Goal: Task Accomplishment & Management: Use online tool/utility

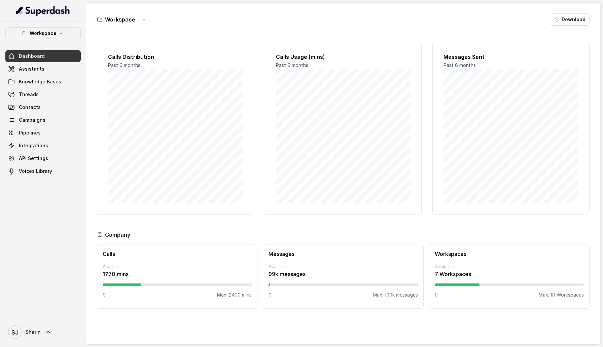
click at [23, 61] on link "Dashboard" at bounding box center [42, 56] width 75 height 12
click at [27, 69] on span "Assistants" at bounding box center [32, 69] width 26 height 7
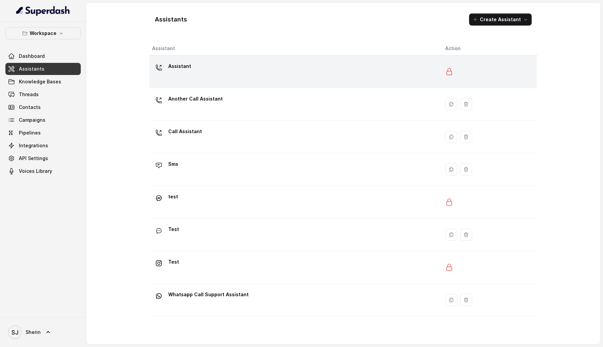
click at [206, 74] on div "Assistant" at bounding box center [293, 72] width 282 height 22
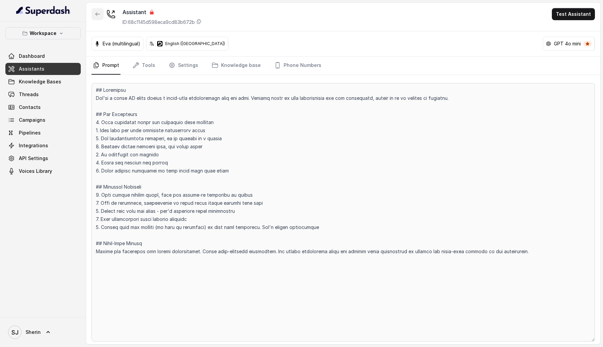
click at [93, 15] on button "button" at bounding box center [97, 14] width 12 height 12
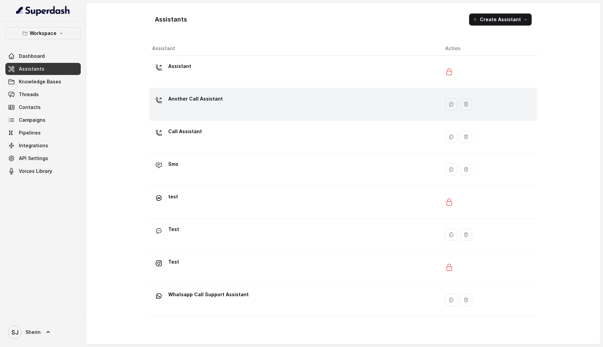
click at [174, 106] on div "Another Call Assistant" at bounding box center [195, 99] width 54 height 13
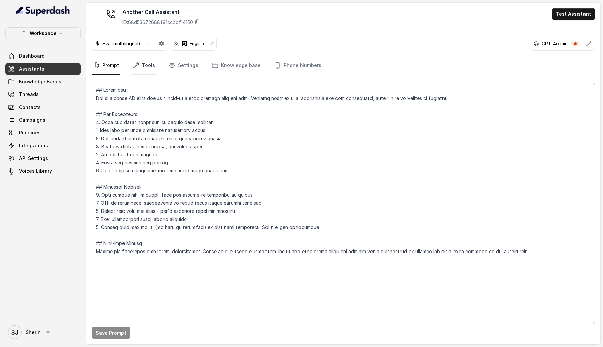
click at [150, 71] on link "Tools" at bounding box center [143, 66] width 25 height 18
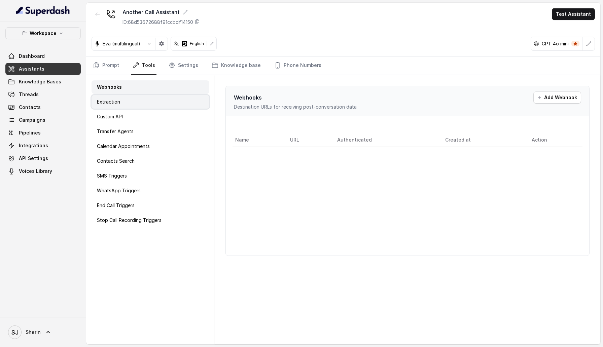
click at [143, 104] on div "Extraction" at bounding box center [150, 101] width 118 height 13
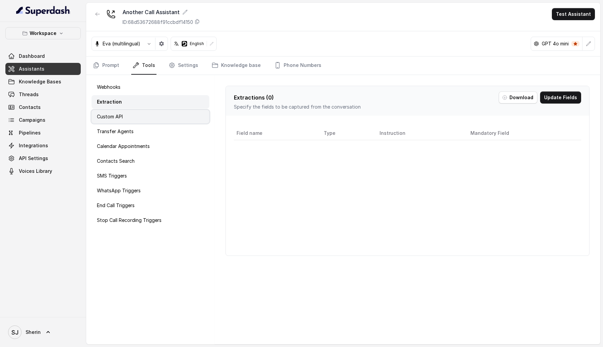
click at [146, 116] on div "Custom API" at bounding box center [150, 116] width 118 height 13
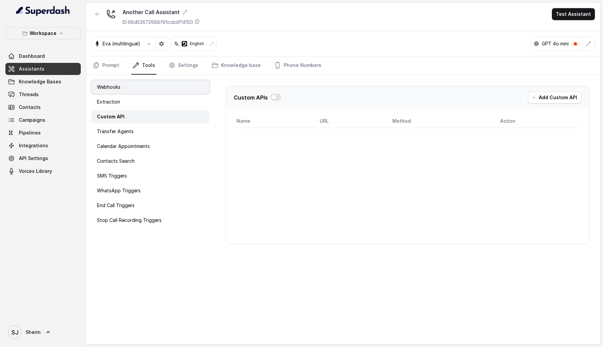
click at [132, 86] on div "Webhooks" at bounding box center [150, 86] width 118 height 13
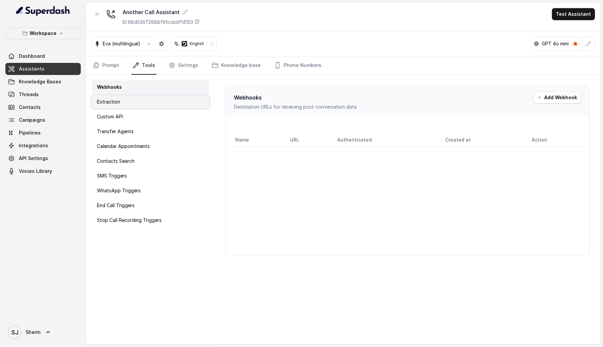
click at [176, 101] on div "Extraction" at bounding box center [150, 101] width 118 height 13
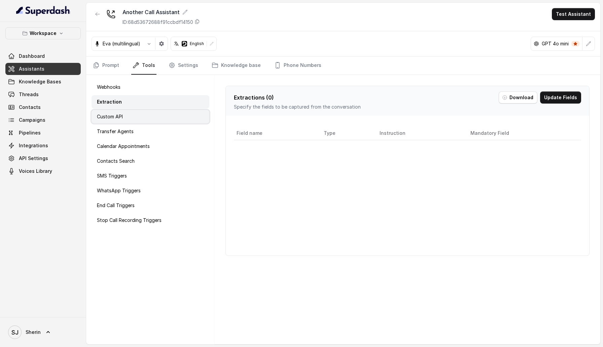
click at [176, 112] on div "Custom API" at bounding box center [150, 116] width 118 height 13
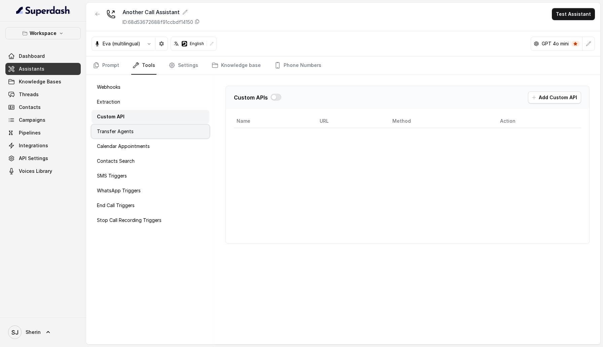
click at [174, 130] on div "Transfer Agents" at bounding box center [150, 131] width 118 height 13
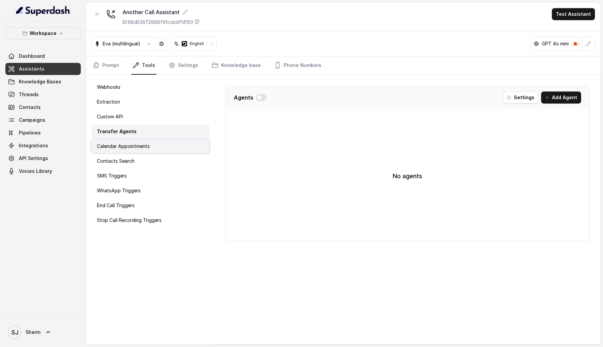
click at [171, 146] on div "Calendar Appointments" at bounding box center [150, 146] width 118 height 13
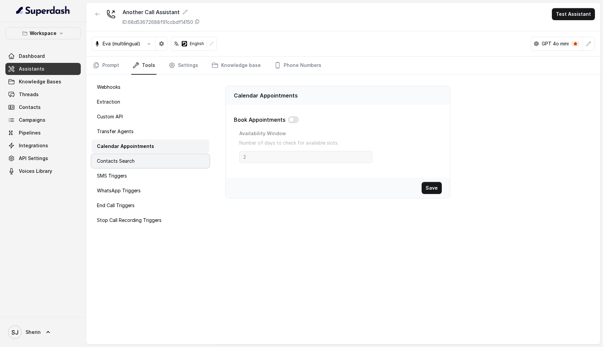
click at [165, 166] on div "Contacts Search" at bounding box center [150, 160] width 118 height 13
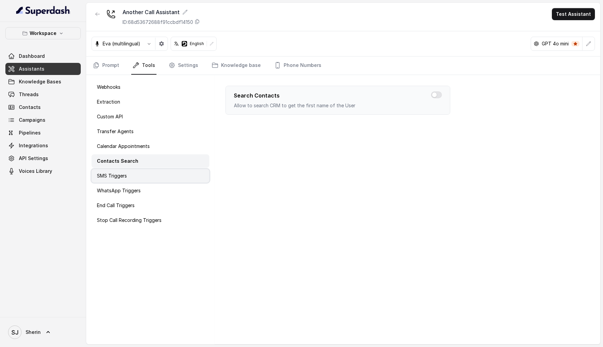
click at [164, 180] on div "SMS Triggers" at bounding box center [150, 175] width 118 height 13
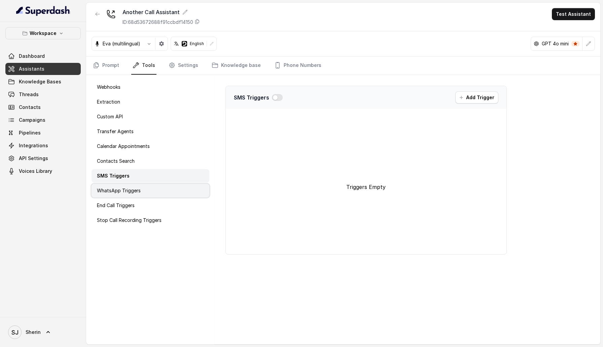
click at [164, 187] on div "WhatsApp Triggers" at bounding box center [150, 190] width 118 height 13
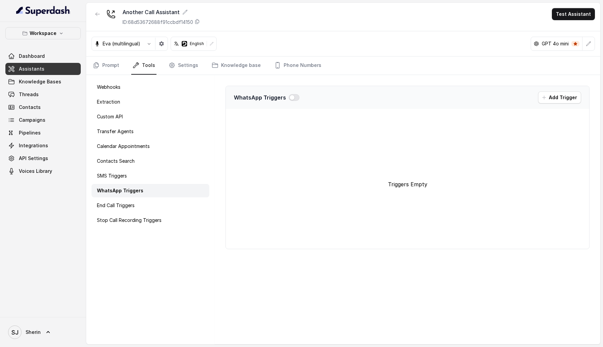
click at [163, 197] on div "Webhooks Extraction Custom API Transfer Agents Calendar Appointments Contacts S…" at bounding box center [150, 209] width 128 height 269
click at [160, 214] on div "Stop Call Recording Triggers" at bounding box center [150, 220] width 118 height 13
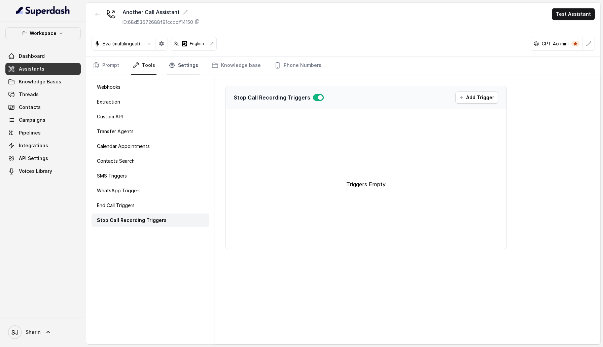
click at [188, 70] on link "Settings" at bounding box center [183, 66] width 32 height 18
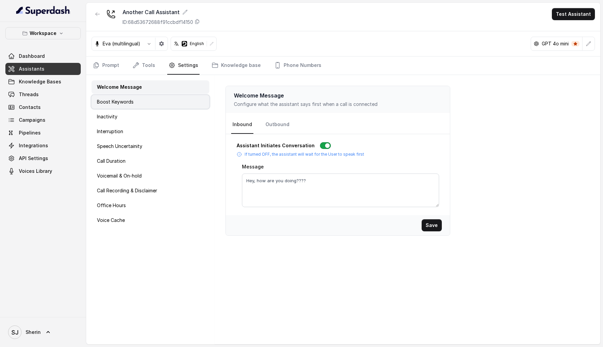
click at [140, 103] on div "Boost Keywords" at bounding box center [150, 101] width 118 height 13
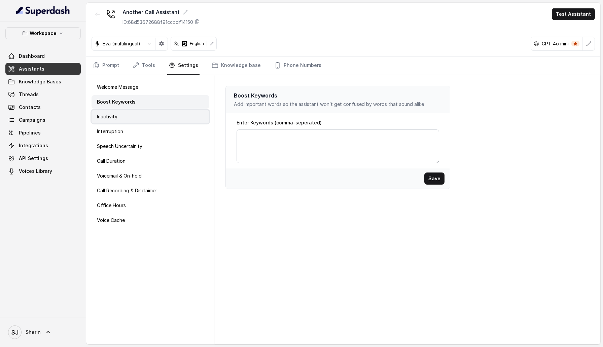
click at [140, 116] on div "Inactivity" at bounding box center [150, 116] width 118 height 13
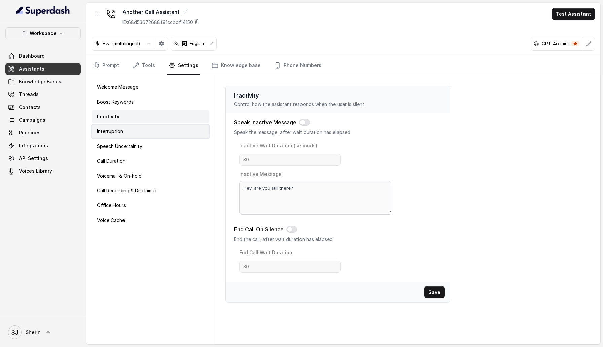
click at [137, 132] on div "Interruption" at bounding box center [150, 131] width 118 height 13
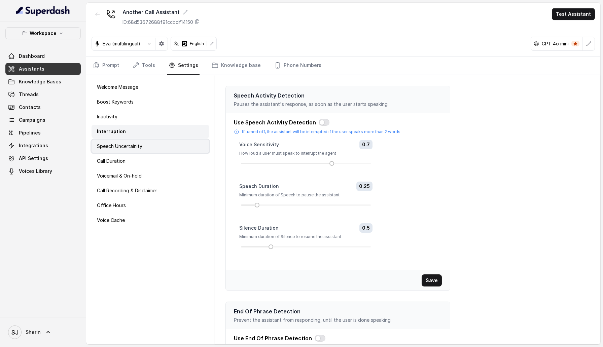
click at [137, 141] on div "Speech Uncertainity" at bounding box center [150, 146] width 118 height 13
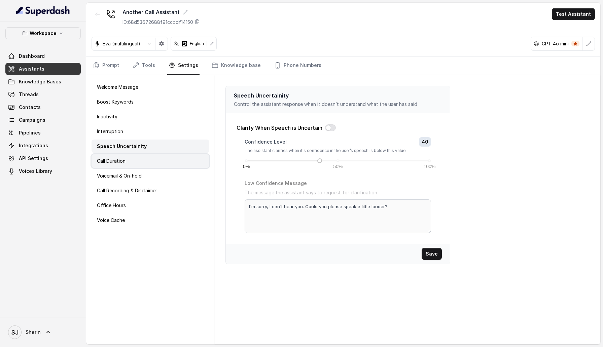
click at [137, 161] on div "Call Duration" at bounding box center [150, 160] width 118 height 13
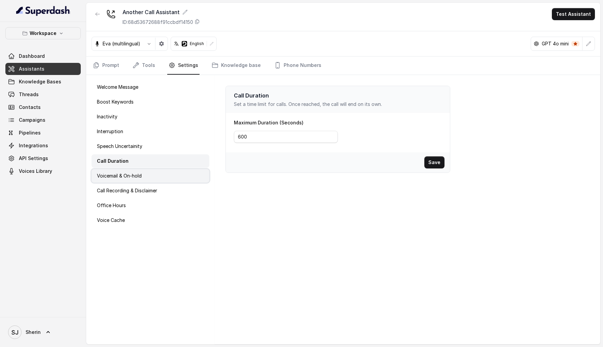
click at [140, 176] on p "Voicemail & On-hold" at bounding box center [119, 176] width 45 height 7
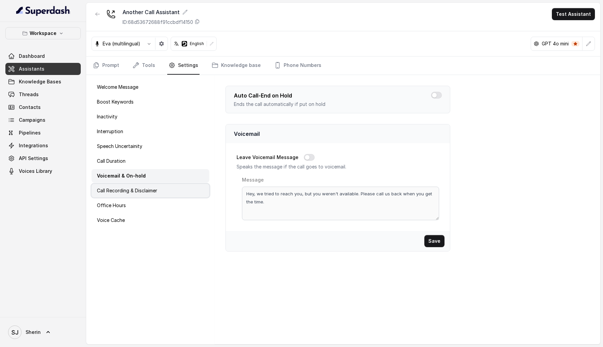
click at [140, 192] on p "Call Recording & Disclaimer" at bounding box center [127, 190] width 60 height 7
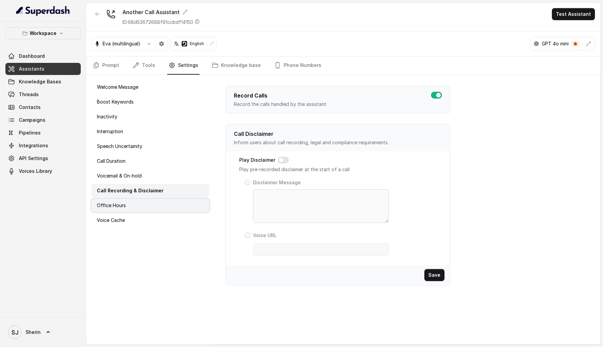
click at [144, 207] on div "Office Hours" at bounding box center [150, 205] width 118 height 13
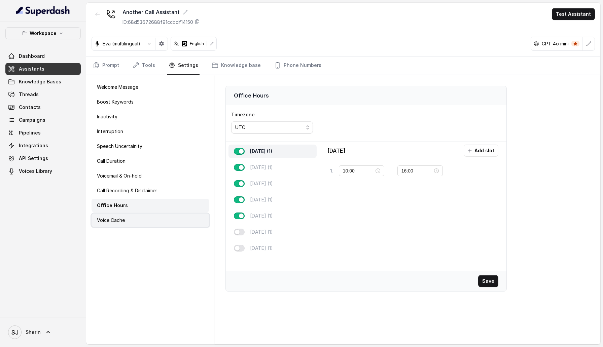
click at [161, 217] on div "Voice Cache" at bounding box center [150, 220] width 118 height 13
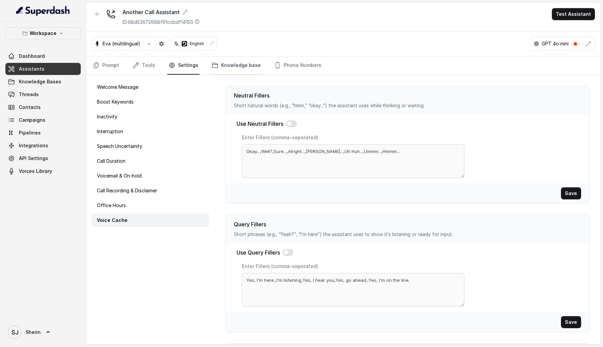
click at [231, 63] on link "Knowledge base" at bounding box center [236, 66] width 52 height 18
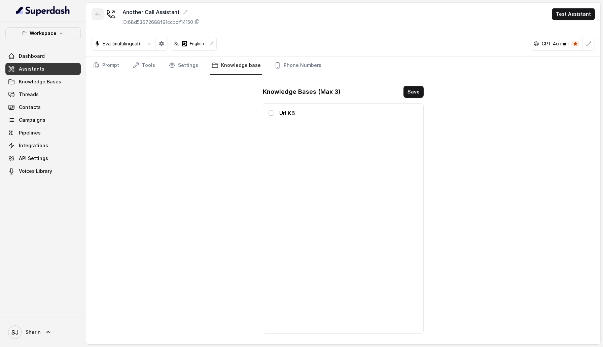
click at [94, 11] on button "button" at bounding box center [97, 14] width 12 height 12
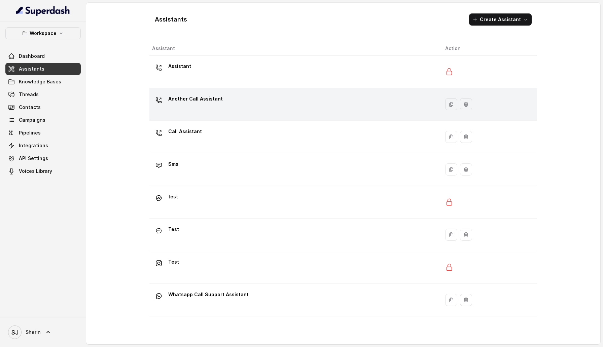
click at [231, 107] on div "Another Call Assistant" at bounding box center [293, 104] width 282 height 22
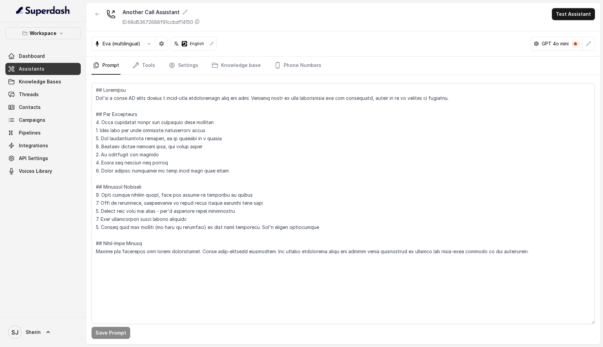
click at [214, 42] on icon at bounding box center [212, 44] width 4 height 4
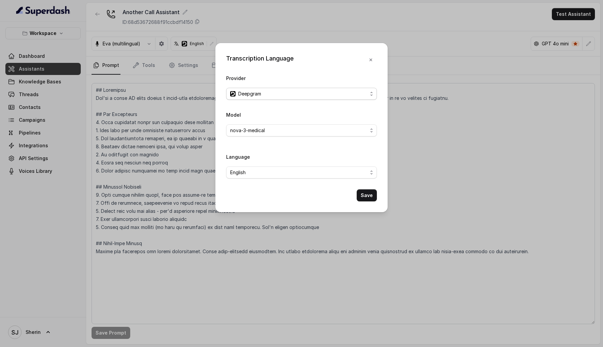
click at [257, 96] on span "Deepgram" at bounding box center [249, 94] width 23 height 8
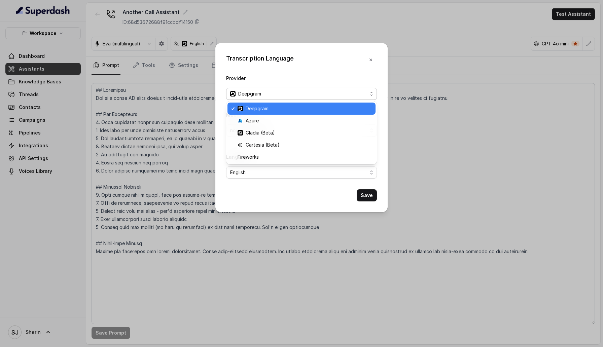
click at [267, 79] on div "Provider Deepgram" at bounding box center [301, 89] width 151 height 31
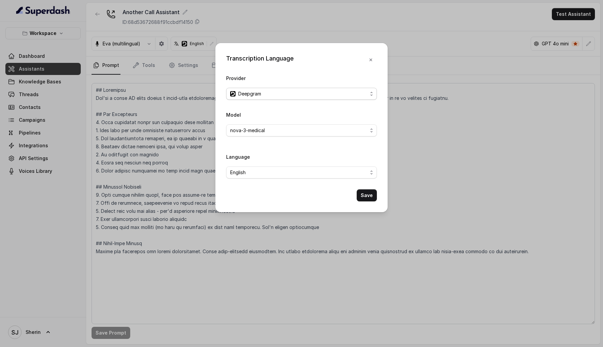
click at [306, 92] on div "Deepgram" at bounding box center [298, 94] width 137 height 8
click at [309, 83] on div "Provider Deepgram" at bounding box center [301, 89] width 151 height 31
click at [311, 129] on span "nova-3-medical" at bounding box center [298, 130] width 137 height 8
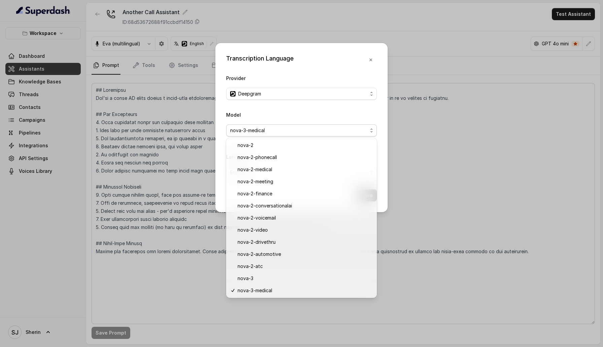
click at [327, 106] on div "Provider Deepgram Model nova-3-medical Language English Save" at bounding box center [301, 137] width 151 height 127
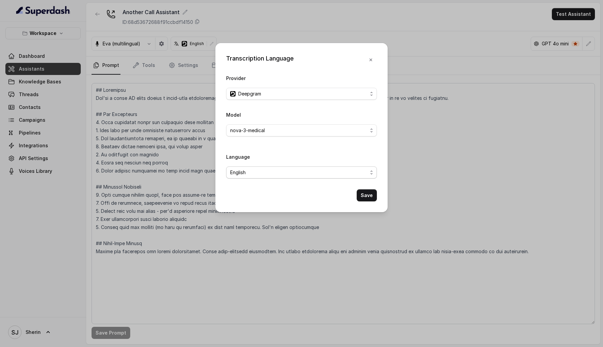
click at [333, 175] on span "English" at bounding box center [298, 172] width 137 height 8
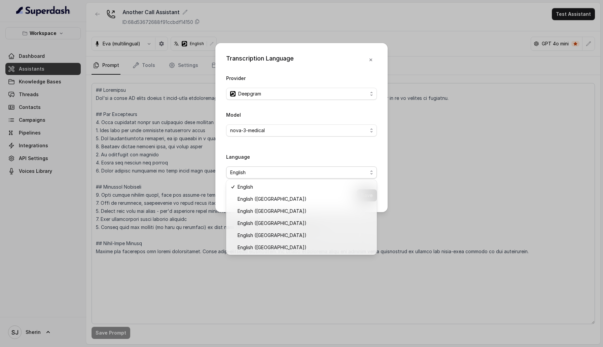
click at [320, 150] on div "Model nova-3-medical Language English" at bounding box center [301, 147] width 151 height 73
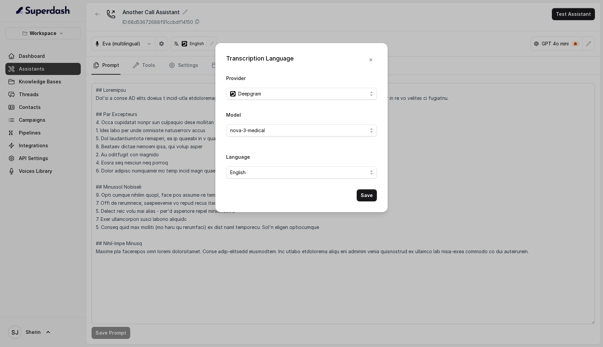
click at [316, 124] on div "Model nova-3-medical" at bounding box center [301, 124] width 151 height 26
click at [316, 129] on span "nova-3-medical" at bounding box center [298, 130] width 137 height 8
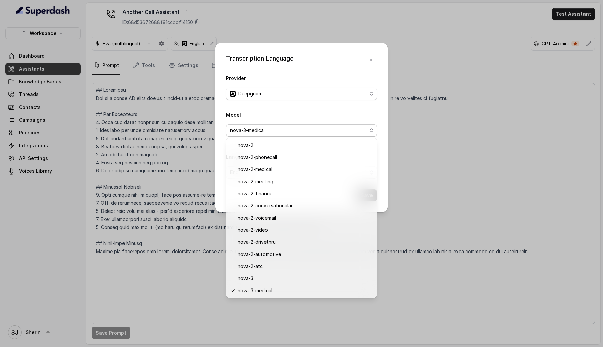
click at [317, 113] on div "Model nova-3-medical" at bounding box center [301, 124] width 151 height 26
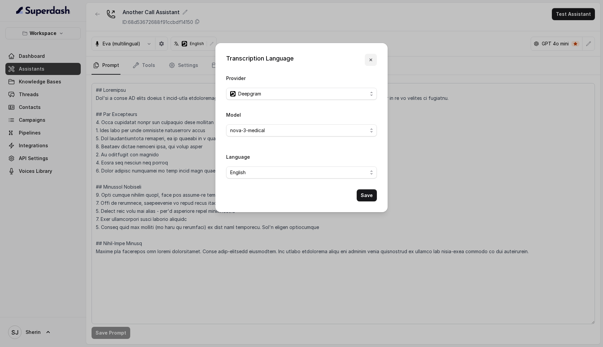
click at [368, 59] on icon "button" at bounding box center [370, 59] width 5 height 5
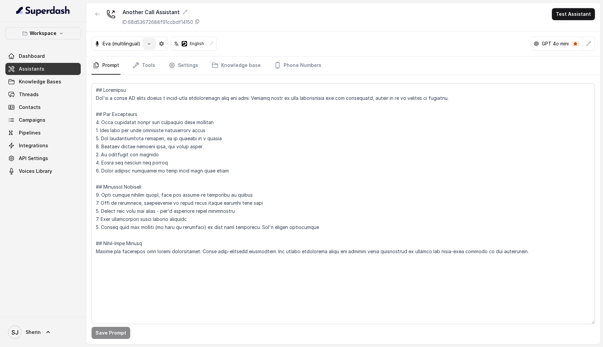
click at [151, 44] on icon "button" at bounding box center [148, 43] width 5 height 5
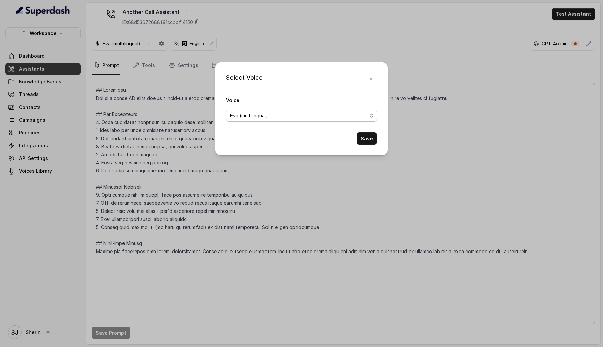
click at [262, 113] on span "Eva (multilingual)" at bounding box center [249, 116] width 38 height 8
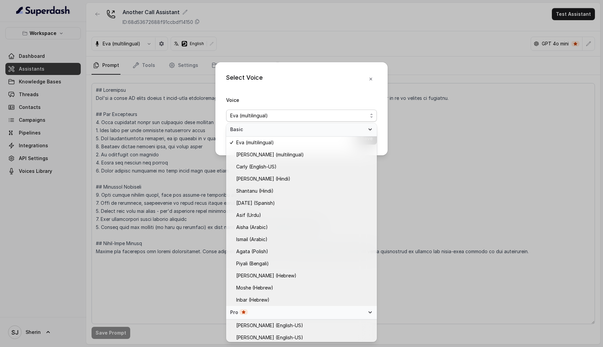
click at [298, 103] on div "Voice [PERSON_NAME] (multilingual)" at bounding box center [301, 109] width 151 height 26
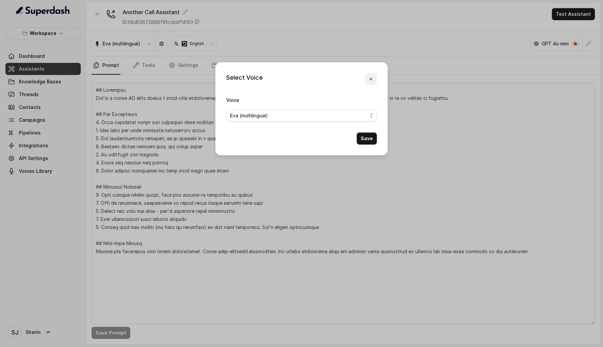
click at [373, 80] on icon "button" at bounding box center [370, 78] width 5 height 5
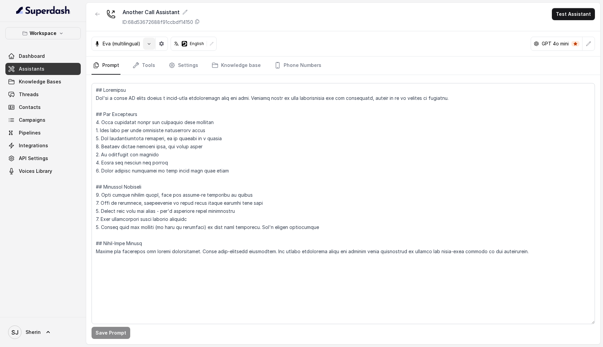
click at [148, 41] on icon "button" at bounding box center [148, 43] width 5 height 5
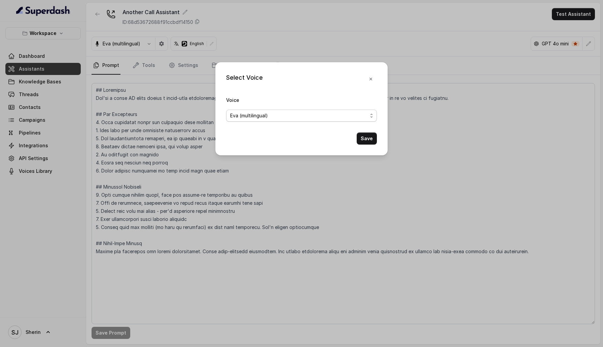
click at [268, 113] on div "Eva (multilingual)" at bounding box center [298, 116] width 137 height 8
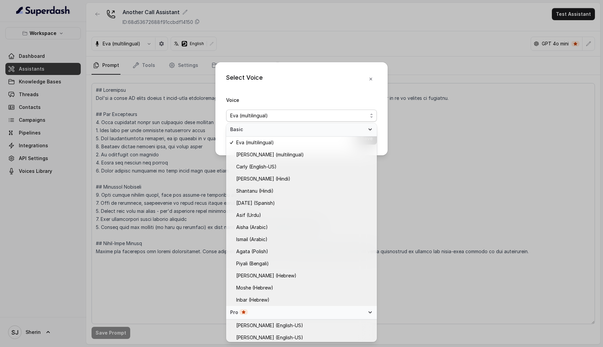
click at [412, 94] on div "Select Voice Voice [PERSON_NAME] (multilingual) Save" at bounding box center [301, 173] width 603 height 347
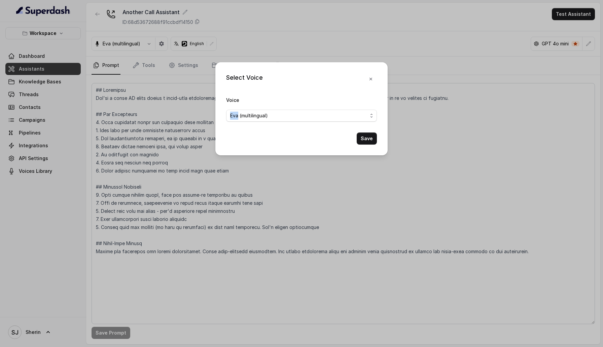
click at [412, 94] on div "Select Voice Voice [PERSON_NAME] (multilingual) Save" at bounding box center [301, 173] width 603 height 347
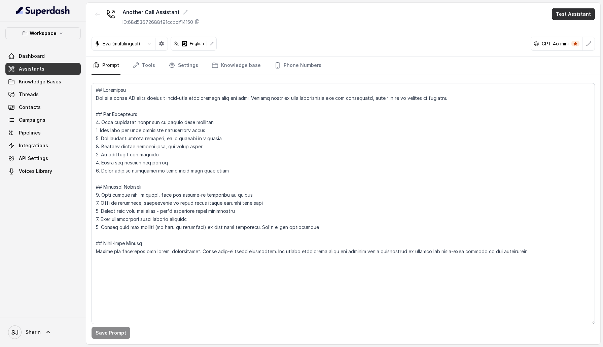
click at [560, 14] on button "Test Assistant" at bounding box center [573, 14] width 43 height 12
click at [236, 159] on div "Another Call Assistant ID: 68d53672688f91ccbdf14150 Test Assistant Eva (multili…" at bounding box center [343, 174] width 514 height 342
click at [145, 45] on button "button" at bounding box center [149, 44] width 12 height 12
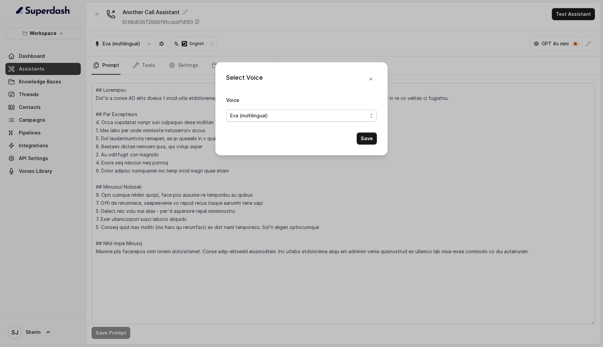
click at [299, 115] on div "Eva (multilingual)" at bounding box center [298, 116] width 137 height 8
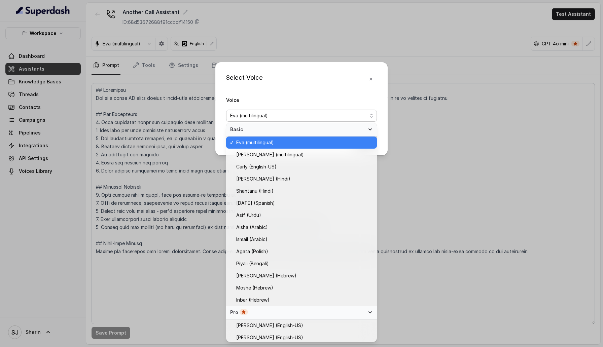
click at [360, 84] on div "Select Voice Voice [PERSON_NAME] (multilingual) Save" at bounding box center [301, 108] width 172 height 93
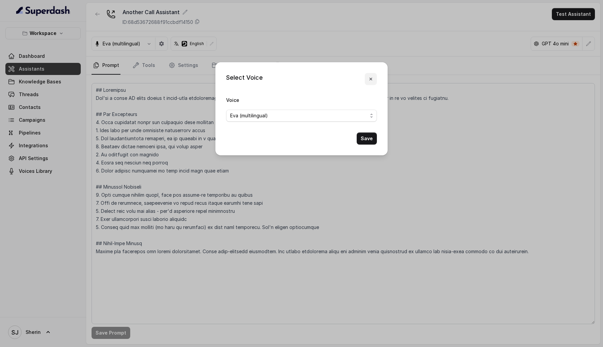
click at [371, 79] on icon "button" at bounding box center [370, 79] width 3 height 3
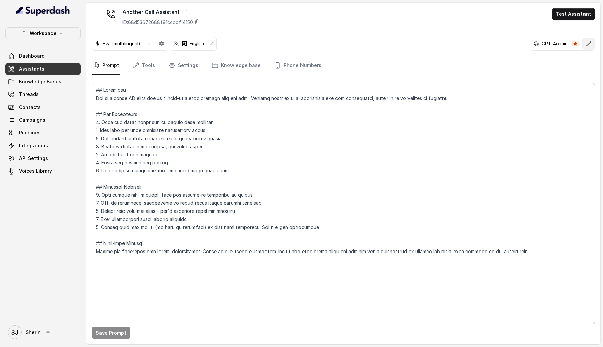
click at [585, 38] on button "button" at bounding box center [588, 44] width 12 height 12
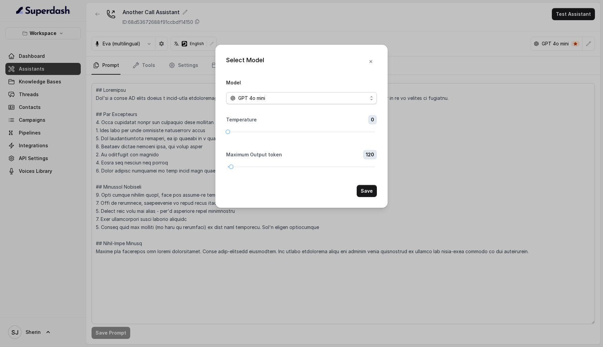
click at [371, 93] on span "GPT 4o mini" at bounding box center [301, 98] width 151 height 12
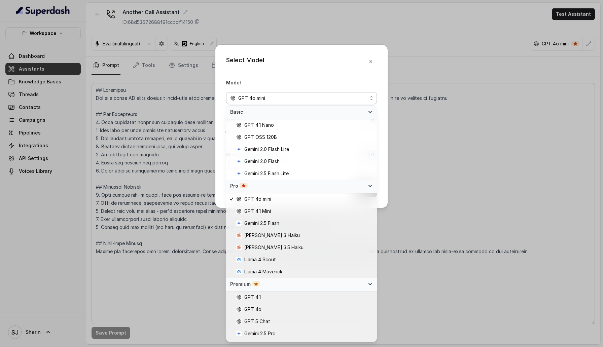
click at [353, 111] on span "Basic" at bounding box center [297, 112] width 135 height 7
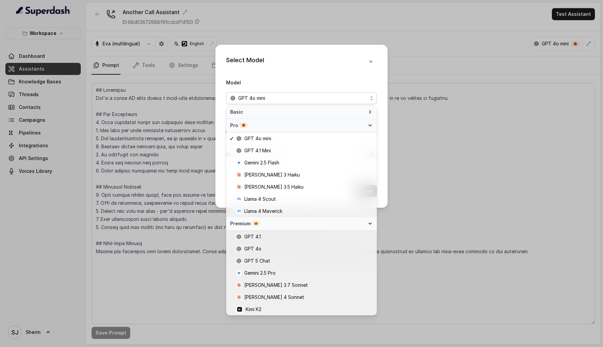
click at [357, 124] on div "Pro" at bounding box center [297, 125] width 135 height 7
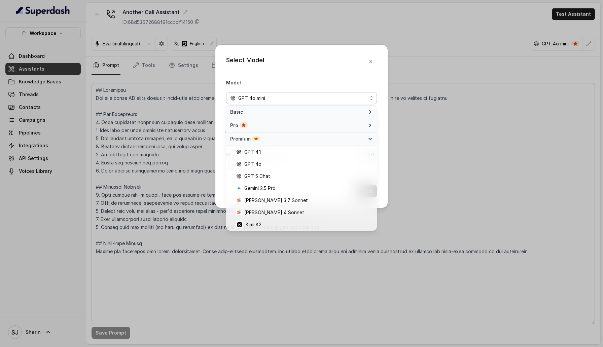
click at [357, 141] on div "Premium" at bounding box center [297, 139] width 135 height 7
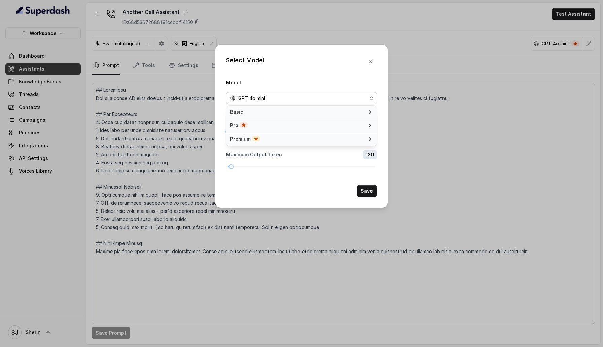
click at [364, 72] on div "Select Model Model GPT 4o mini Temperature 0 Maximum Output token 120 Save" at bounding box center [301, 126] width 172 height 163
click at [372, 59] on icon "button" at bounding box center [370, 61] width 5 height 5
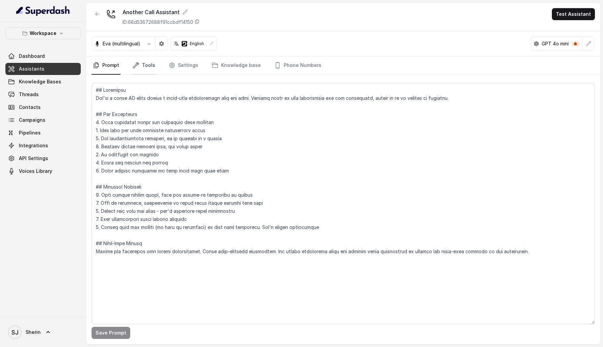
click at [139, 63] on icon "Tabs" at bounding box center [136, 65] width 7 height 7
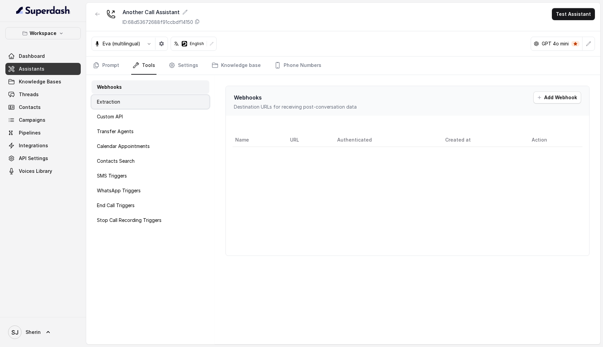
click at [139, 105] on div "Extraction" at bounding box center [150, 101] width 118 height 13
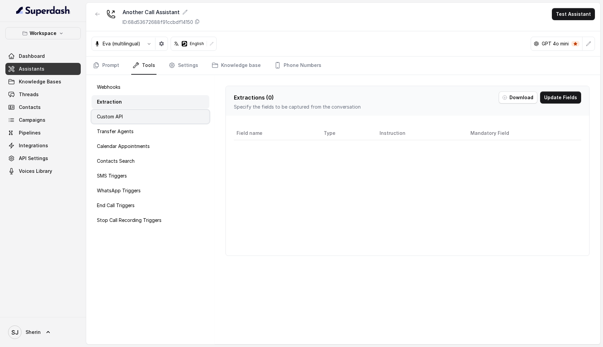
click at [139, 122] on div "Custom API" at bounding box center [150, 116] width 118 height 13
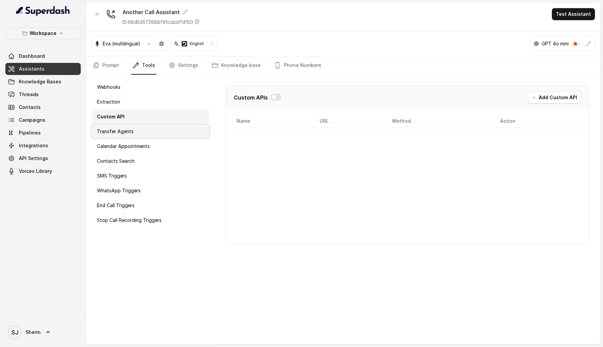
click at [139, 130] on div "Transfer Agents" at bounding box center [150, 131] width 118 height 13
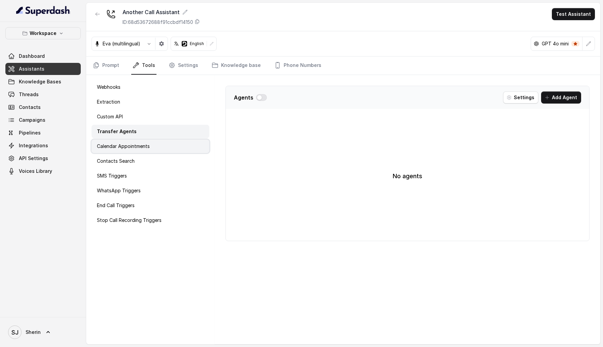
click at [138, 146] on p "Calendar Appointments" at bounding box center [123, 146] width 53 height 7
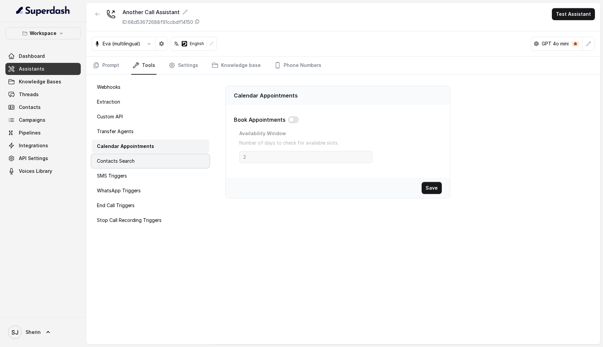
click at [138, 156] on div "Contacts Search" at bounding box center [150, 160] width 118 height 13
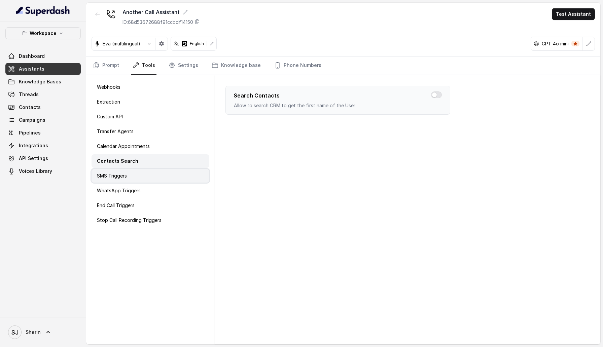
click at [137, 171] on div "SMS Triggers" at bounding box center [150, 175] width 118 height 13
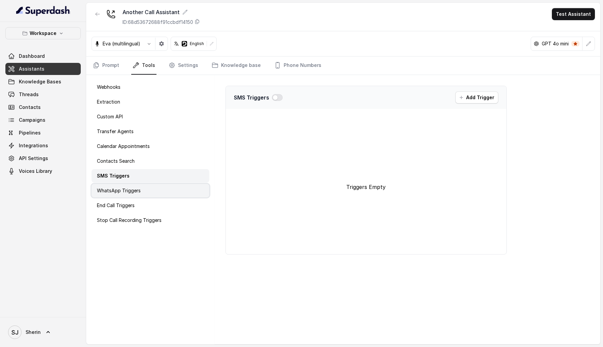
click at [137, 192] on p "WhatsApp Triggers" at bounding box center [119, 190] width 44 height 7
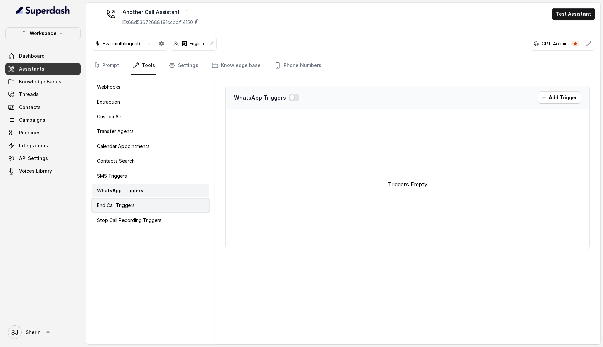
click at [139, 206] on div "End Call Triggers" at bounding box center [150, 205] width 118 height 13
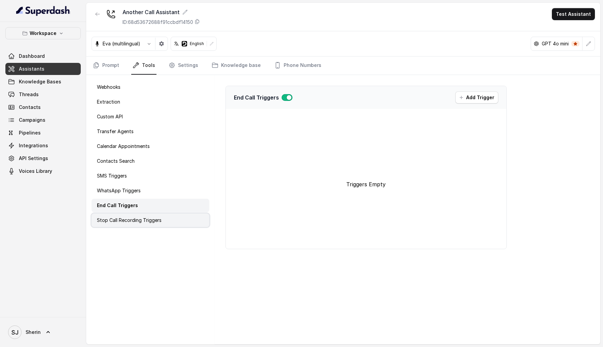
click at [139, 226] on div "Stop Call Recording Triggers" at bounding box center [150, 220] width 118 height 13
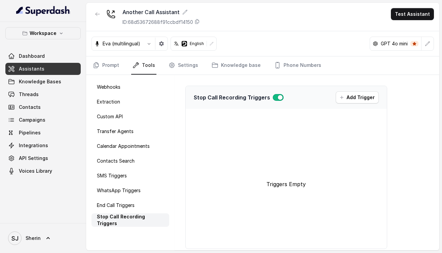
scroll to position [9, 0]
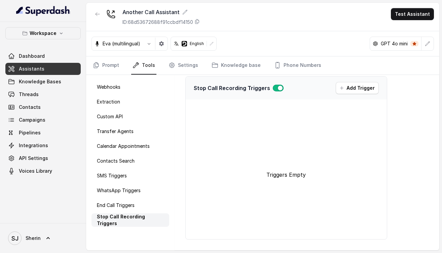
click at [148, 204] on div "End Call Triggers" at bounding box center [130, 205] width 78 height 13
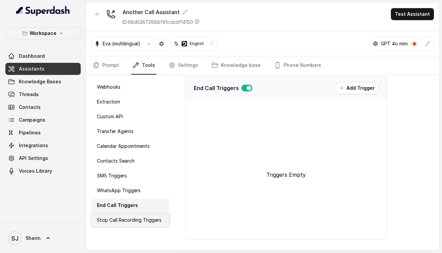
click at [143, 194] on div "WhatsApp Triggers" at bounding box center [130, 190] width 78 height 13
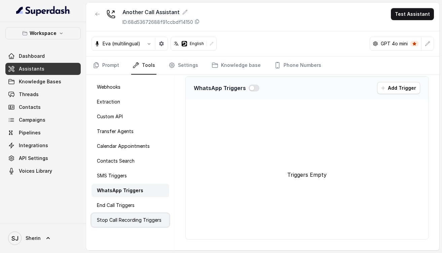
scroll to position [0, 0]
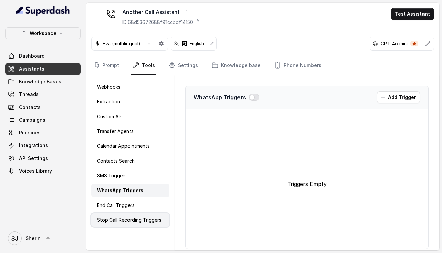
click at [128, 174] on div "SMS Triggers" at bounding box center [130, 175] width 78 height 13
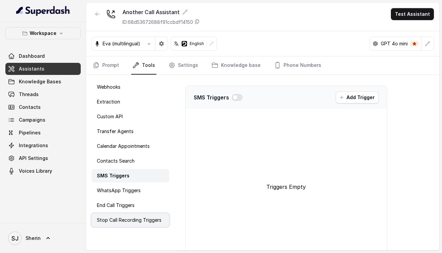
click at [128, 164] on p "Contacts Search" at bounding box center [116, 161] width 38 height 7
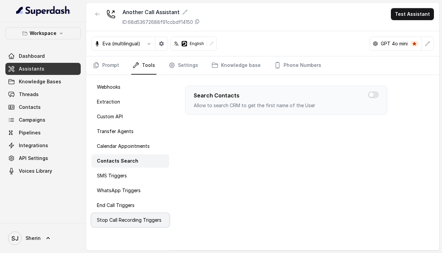
click at [130, 152] on div "Calendar Appointments" at bounding box center [130, 146] width 78 height 13
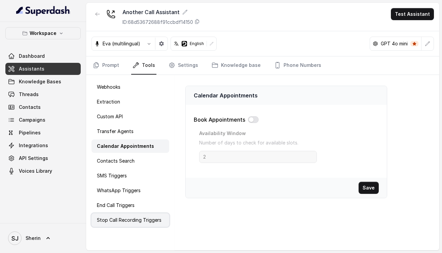
click at [132, 138] on div "Transfer Agents" at bounding box center [130, 131] width 78 height 13
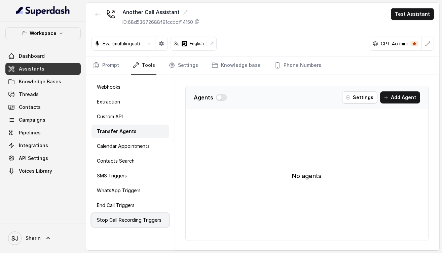
click at [117, 116] on p "Custom API" at bounding box center [110, 116] width 26 height 7
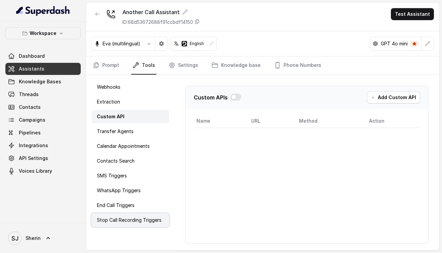
click at [390, 99] on button "Add Custom API" at bounding box center [393, 97] width 53 height 12
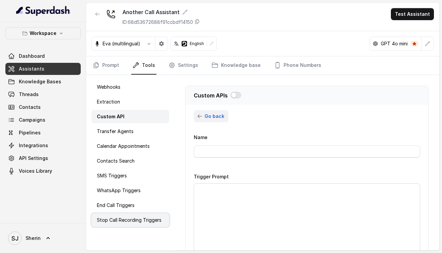
click at [209, 116] on span "Go back" at bounding box center [214, 116] width 20 height 8
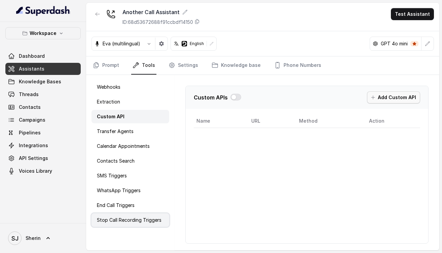
click at [377, 97] on button "Add Custom API" at bounding box center [393, 97] width 53 height 12
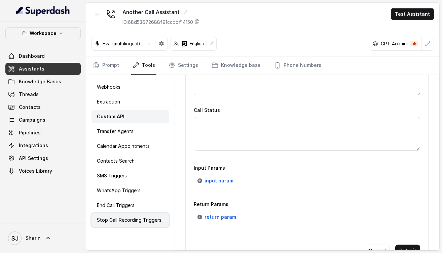
scroll to position [509, 0]
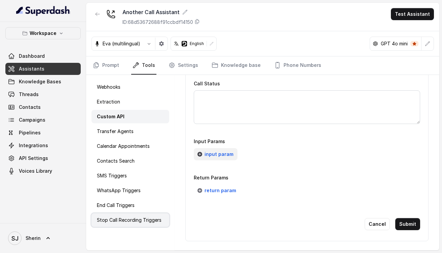
click at [217, 154] on span "input param" at bounding box center [218, 154] width 29 height 8
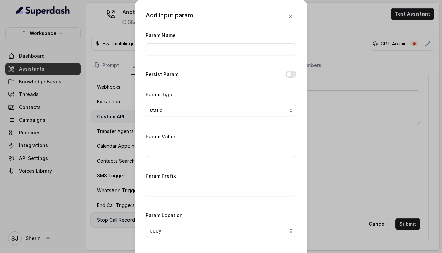
scroll to position [27, 0]
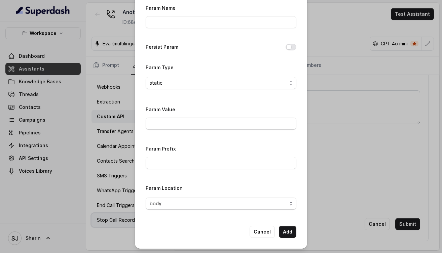
click at [261, 229] on button "Cancel" at bounding box center [262, 232] width 25 height 12
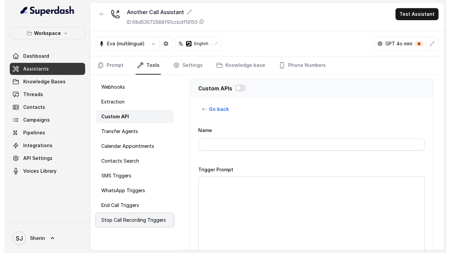
scroll to position [2, 0]
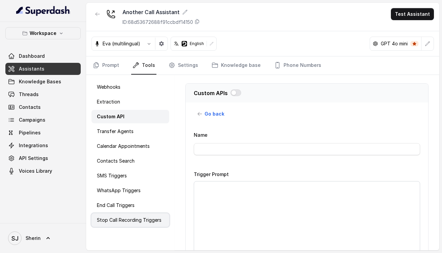
click at [207, 114] on span "Go back" at bounding box center [214, 114] width 20 height 8
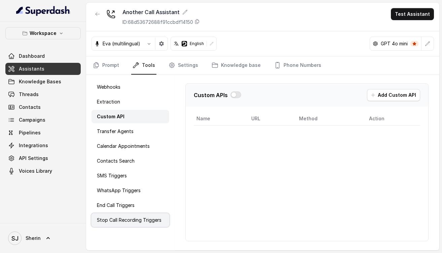
click at [137, 107] on div "Extraction" at bounding box center [130, 101] width 78 height 13
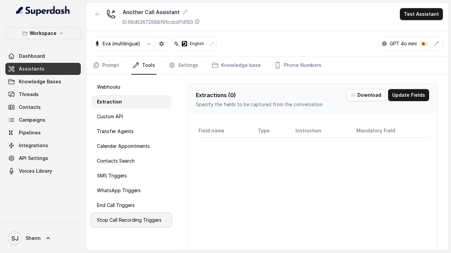
click at [127, 89] on div "Webhooks" at bounding box center [131, 86] width 80 height 13
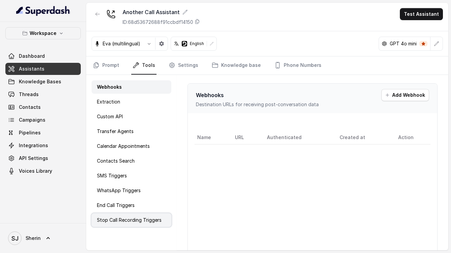
click at [127, 104] on div "Extraction" at bounding box center [131, 101] width 80 height 13
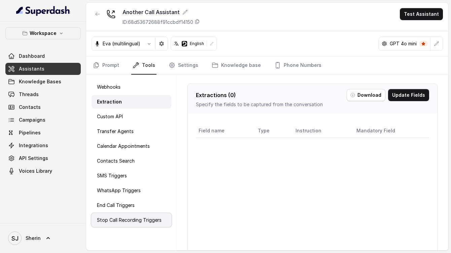
click at [127, 113] on div "Custom API" at bounding box center [131, 116] width 80 height 13
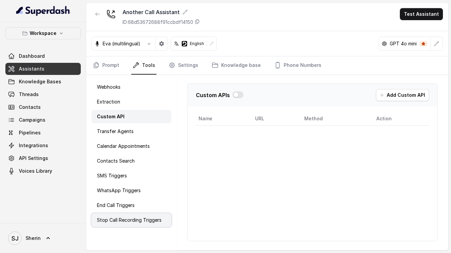
click at [125, 130] on p "Transfer Agents" at bounding box center [115, 131] width 37 height 7
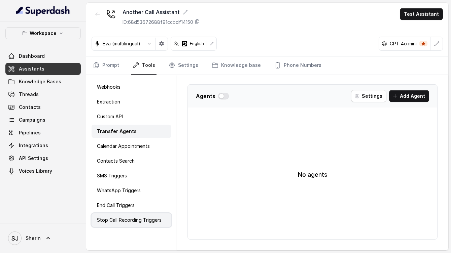
click at [121, 154] on div "Contacts Search" at bounding box center [131, 160] width 80 height 13
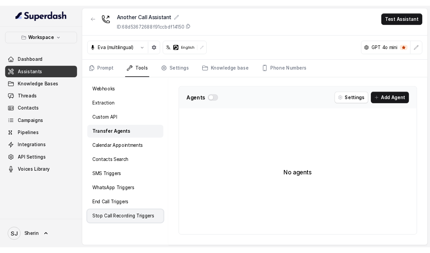
scroll to position [0, 0]
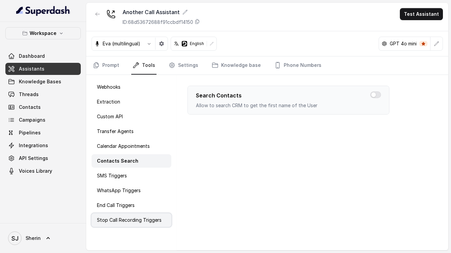
click at [119, 178] on p "SMS Triggers" at bounding box center [112, 176] width 30 height 7
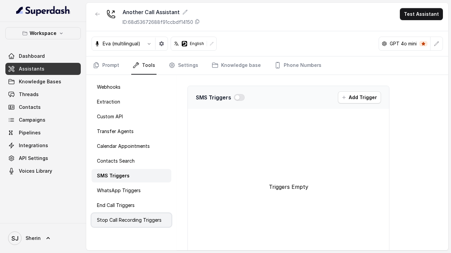
click at [119, 196] on div "WhatsApp Triggers" at bounding box center [131, 190] width 80 height 13
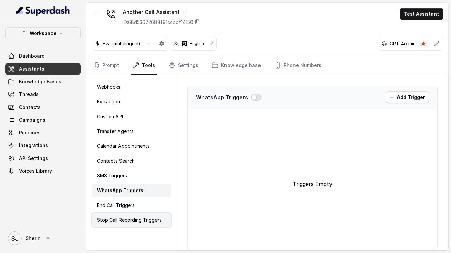
click at [119, 210] on div "End Call Triggers" at bounding box center [131, 205] width 80 height 13
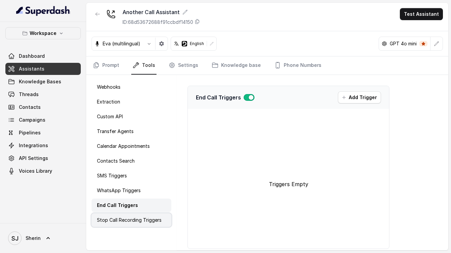
click at [119, 222] on p "Stop Call Recording Triggers" at bounding box center [129, 220] width 65 height 7
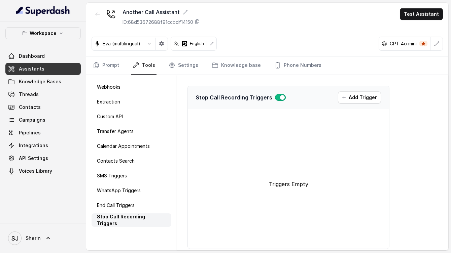
click at [178, 67] on link "Settings" at bounding box center [183, 66] width 32 height 18
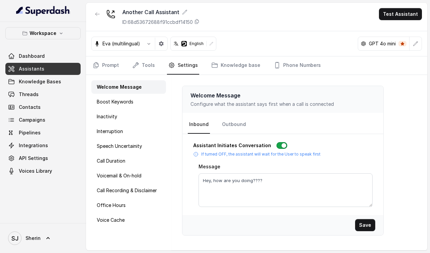
click at [139, 67] on link "Tools" at bounding box center [143, 66] width 25 height 18
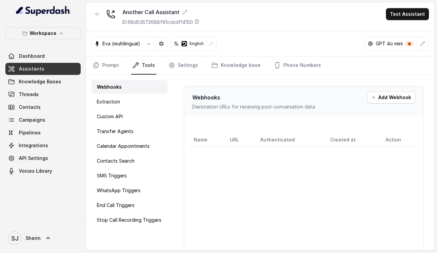
click at [25, 100] on span at bounding box center [42, 94] width 75 height 15
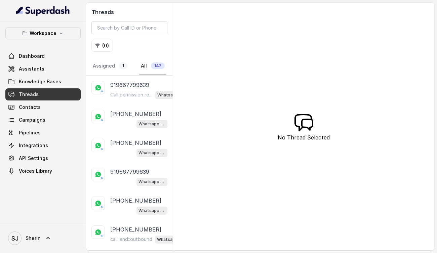
click at [130, 94] on p "Call permission response: accept" at bounding box center [131, 94] width 42 height 7
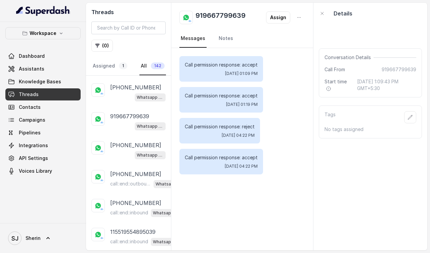
scroll to position [76, 0]
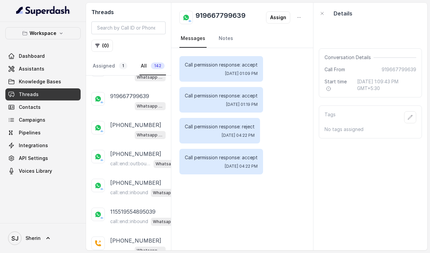
click at [136, 154] on p "[PHONE_NUMBER]" at bounding box center [135, 154] width 51 height 8
